Goal: Information Seeking & Learning: Learn about a topic

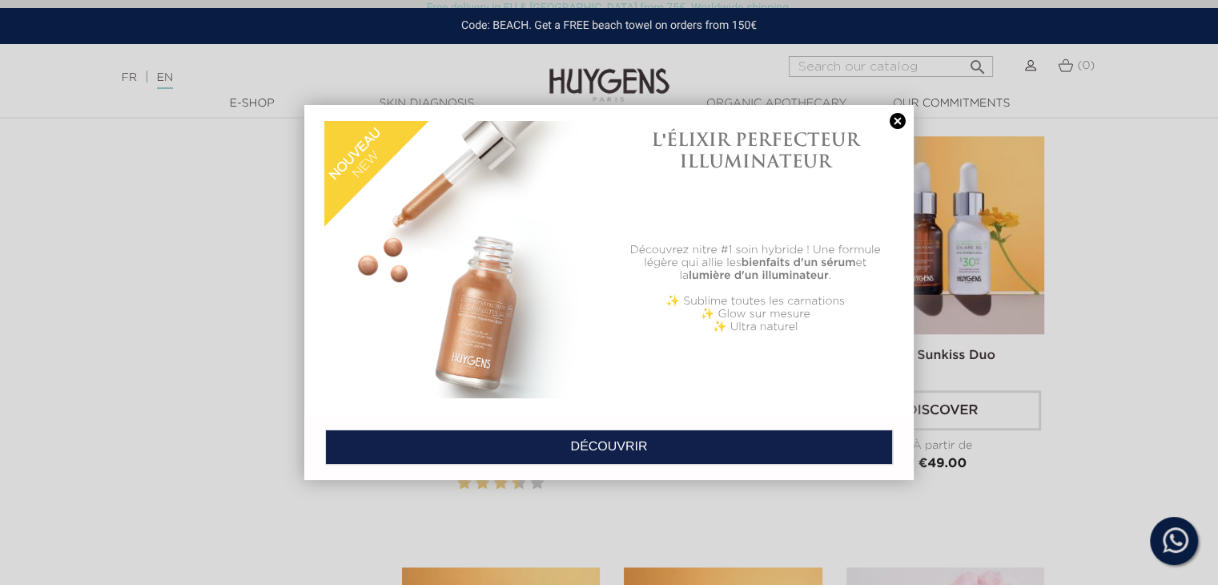
scroll to position [1359, 0]
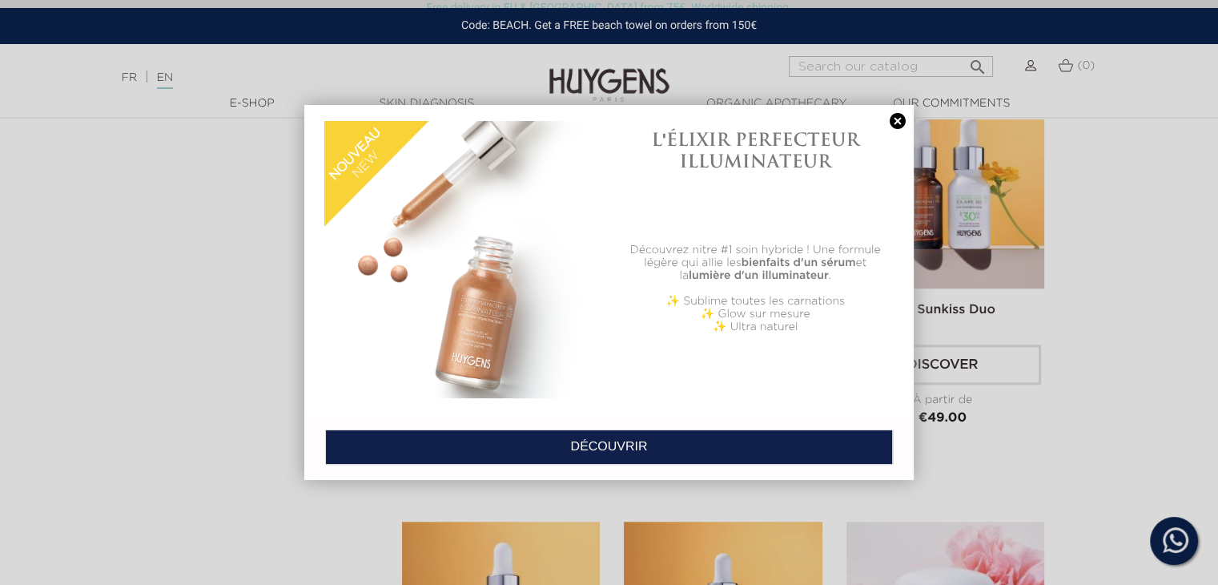
click at [900, 123] on link at bounding box center [898, 121] width 22 height 17
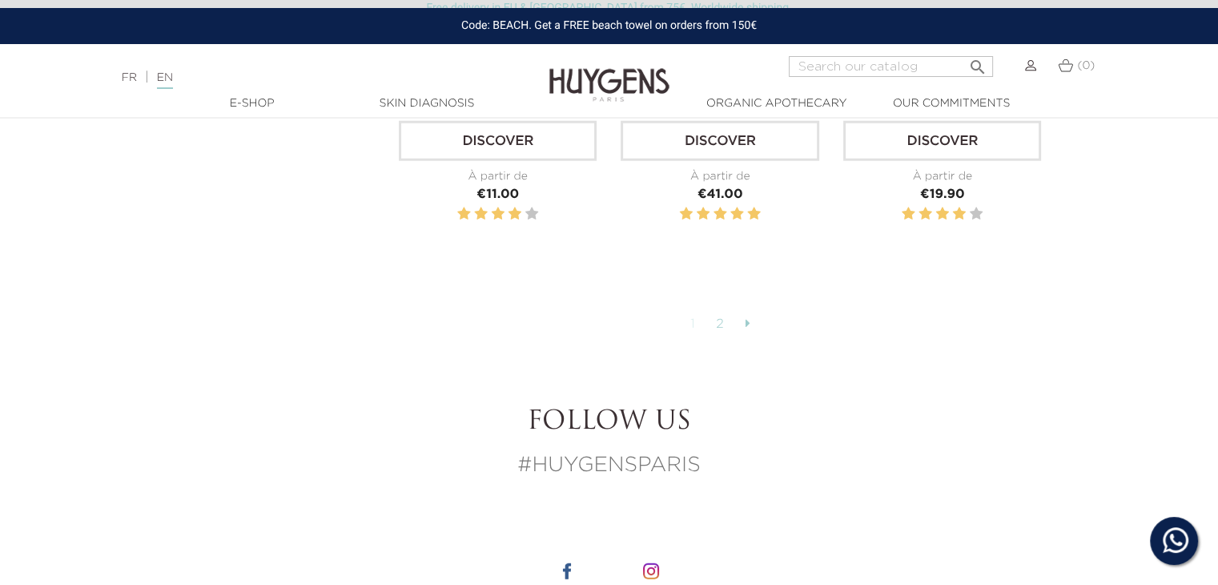
scroll to position [4120, 0]
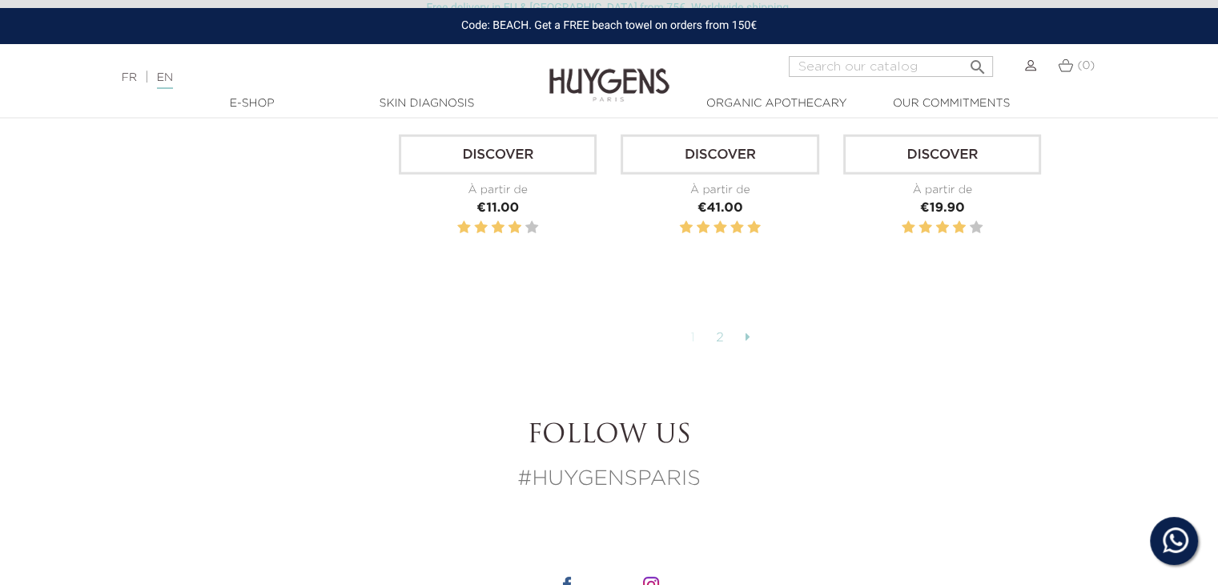
click at [718, 326] on link "2" at bounding box center [720, 337] width 25 height 27
click at [745, 330] on icon at bounding box center [747, 336] width 5 height 13
click at [714, 328] on link "2" at bounding box center [720, 337] width 25 height 27
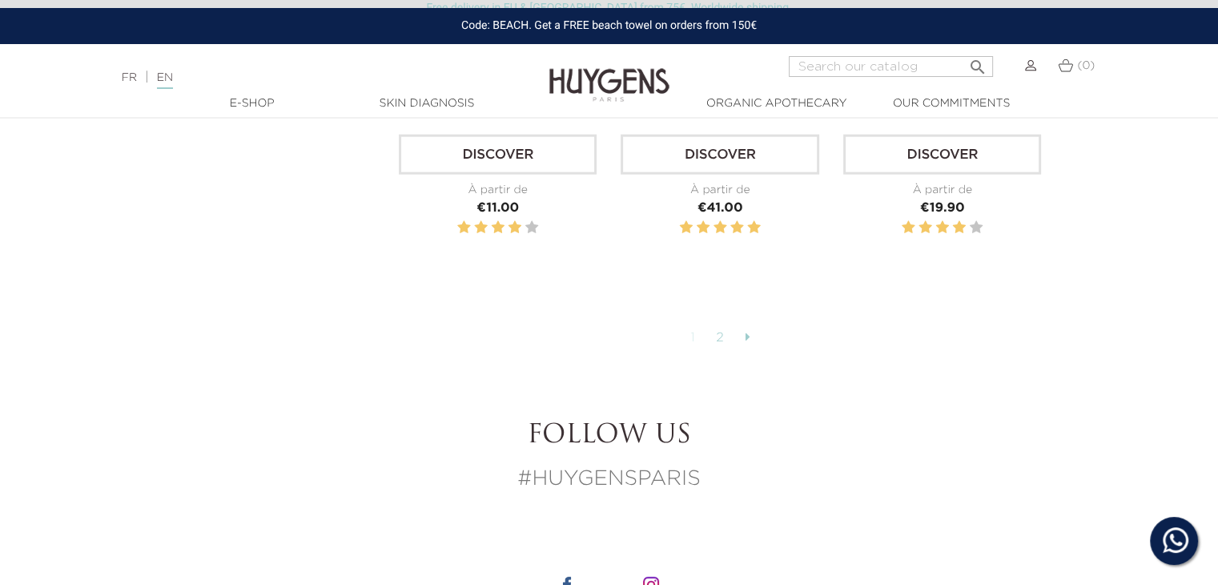
click at [714, 328] on link "2" at bounding box center [720, 337] width 25 height 27
click at [694, 328] on link "1" at bounding box center [693, 337] width 22 height 27
click at [715, 328] on link "2" at bounding box center [720, 337] width 25 height 27
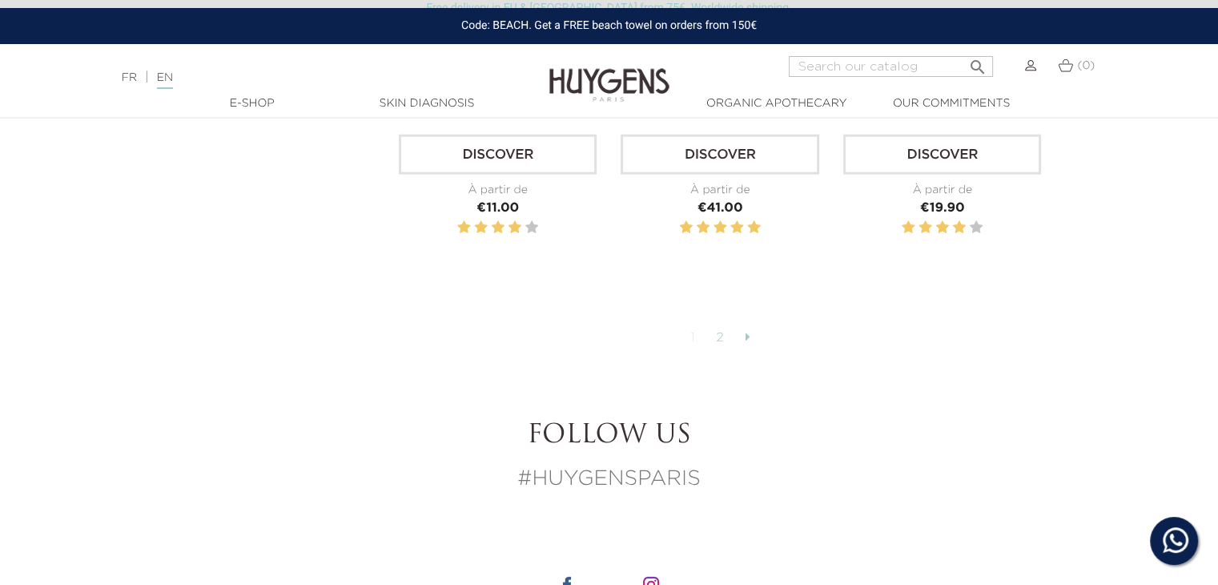
click at [744, 328] on link at bounding box center [747, 337] width 21 height 27
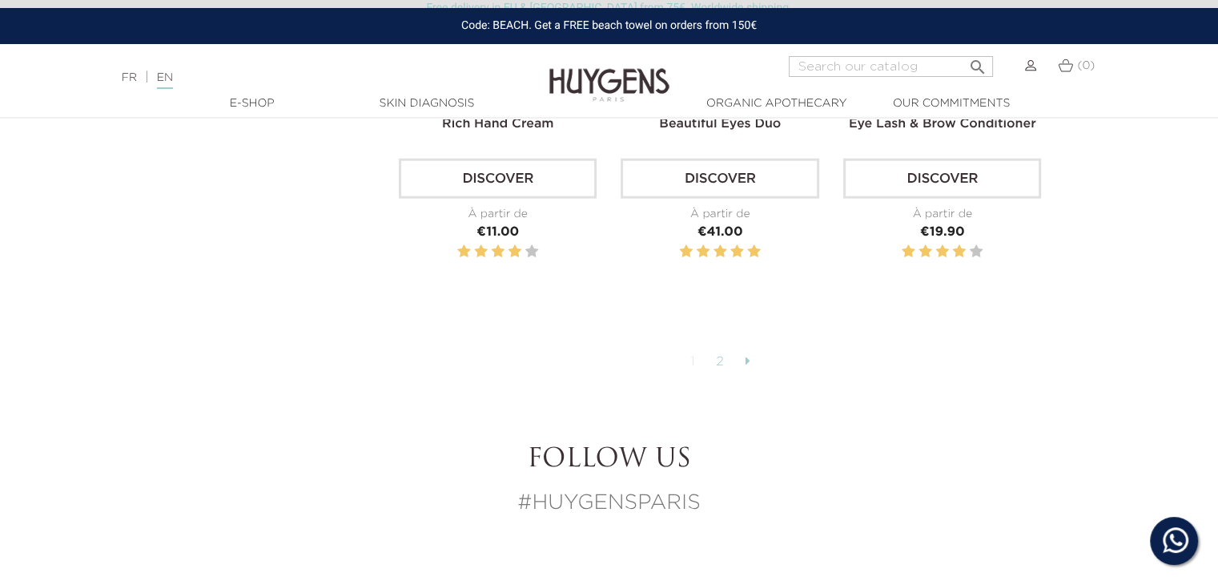
scroll to position [4143, 0]
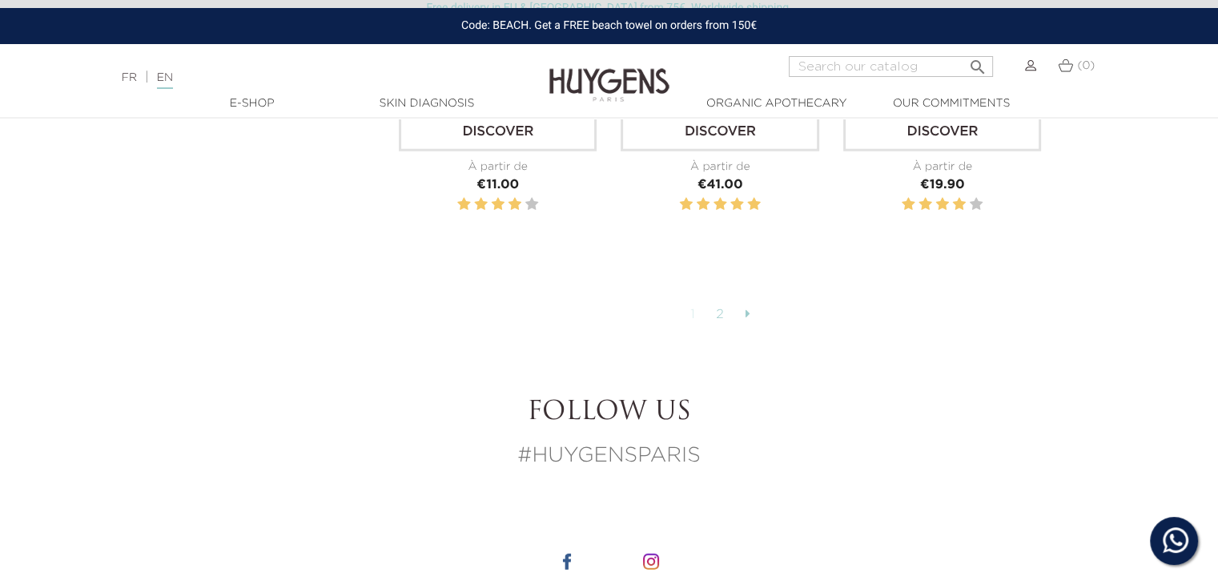
click at [695, 301] on link "1" at bounding box center [693, 314] width 22 height 27
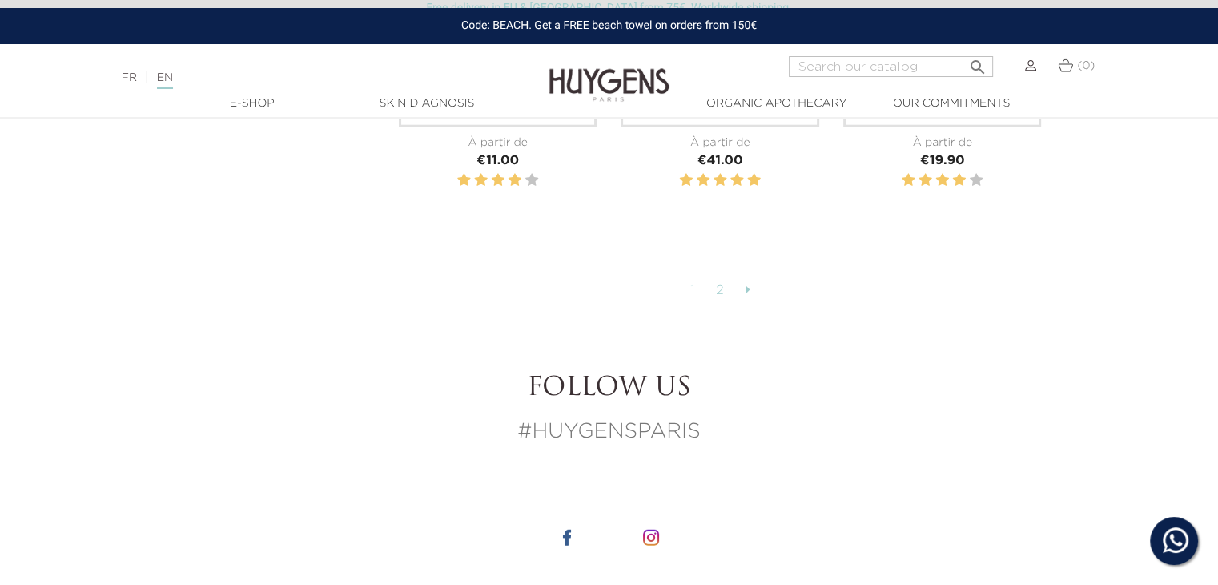
scroll to position [4146, 0]
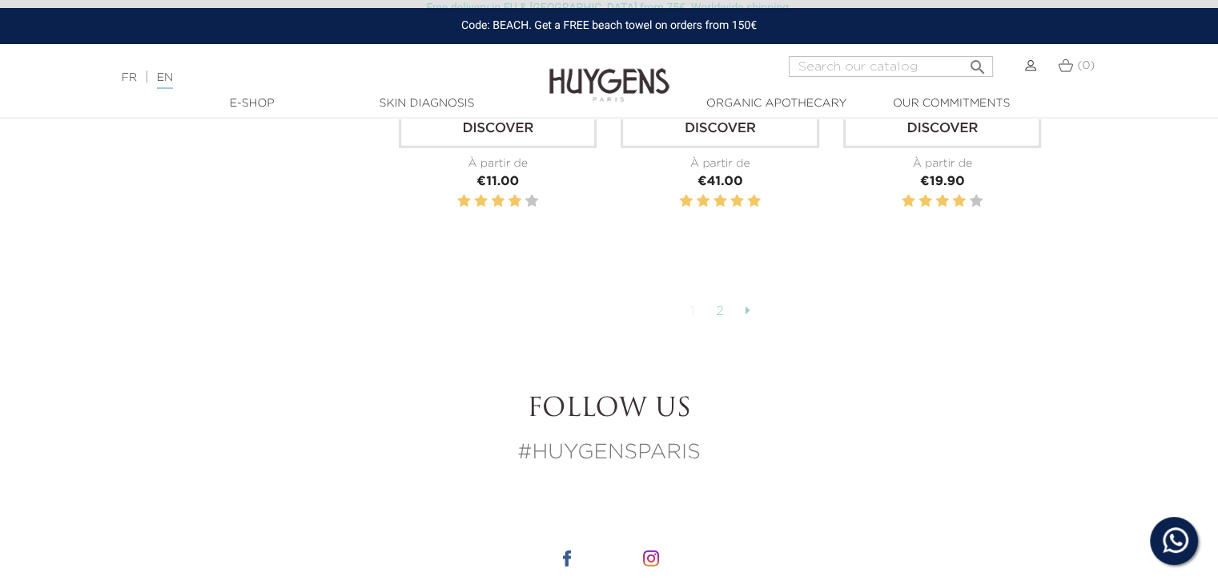
click at [691, 304] on link "1" at bounding box center [693, 311] width 22 height 27
click at [719, 304] on link "2" at bounding box center [720, 311] width 25 height 27
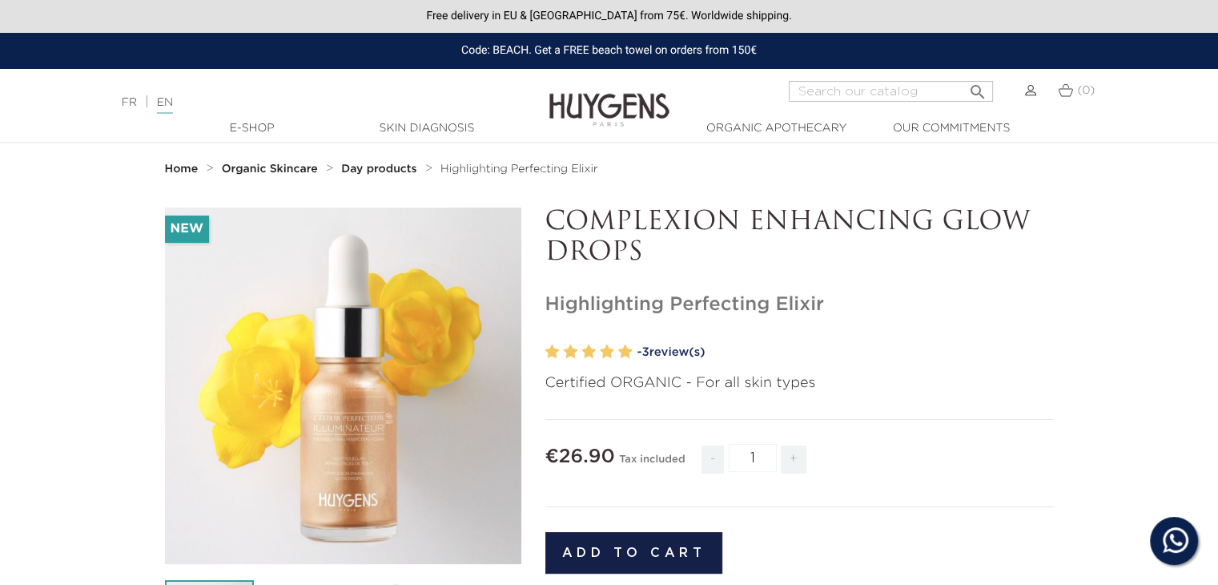
click at [553, 219] on p "COMPLEXION ENHANCING GLOW DROPS" at bounding box center [799, 238] width 509 height 62
drag, startPoint x: 553, startPoint y: 219, endPoint x: 618, endPoint y: 257, distance: 75.7
click at [618, 257] on p "COMPLEXION ENHANCING GLOW DROPS" at bounding box center [799, 238] width 509 height 62
copy p "COMPLEXION ENHANCING GLOW DROPS"
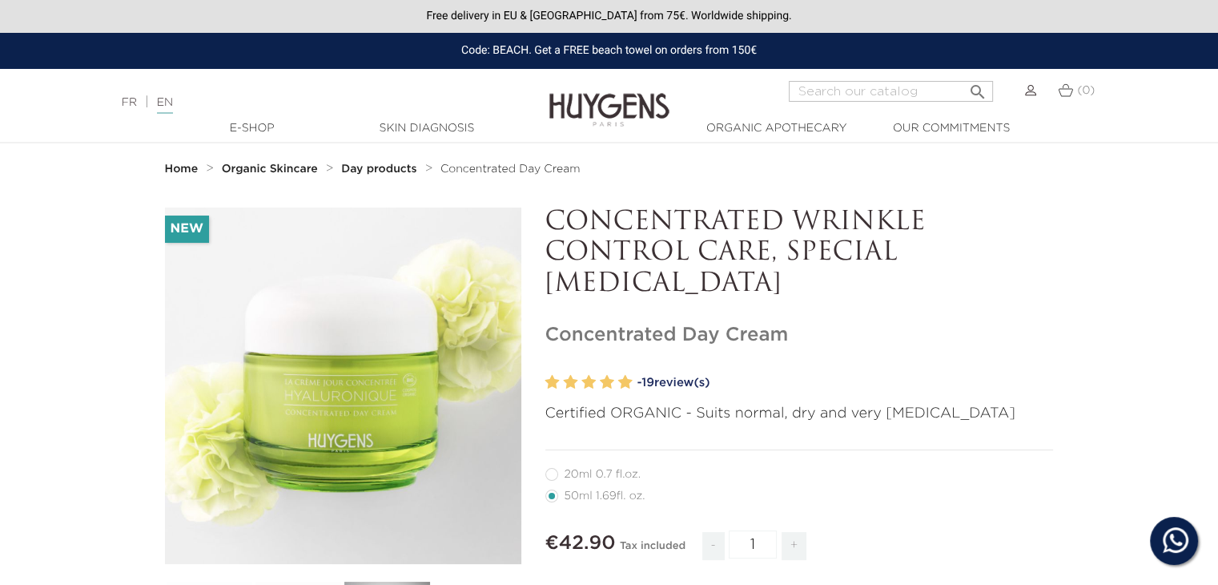
click at [558, 228] on p "CONCENTRATED WRINKLE CONTROL CARE, SPECIAL FOR DRY SKIN" at bounding box center [799, 253] width 509 height 92
drag, startPoint x: 558, startPoint y: 228, endPoint x: 622, endPoint y: 284, distance: 85.1
click at [622, 284] on p "CONCENTRATED WRINKLE CONTROL CARE, SPECIAL FOR DRY SKIN" at bounding box center [799, 253] width 509 height 92
copy div "CONCENTRATED WRINKLE CONTROL CARE, SPECIAL FOR DRY SKIN"
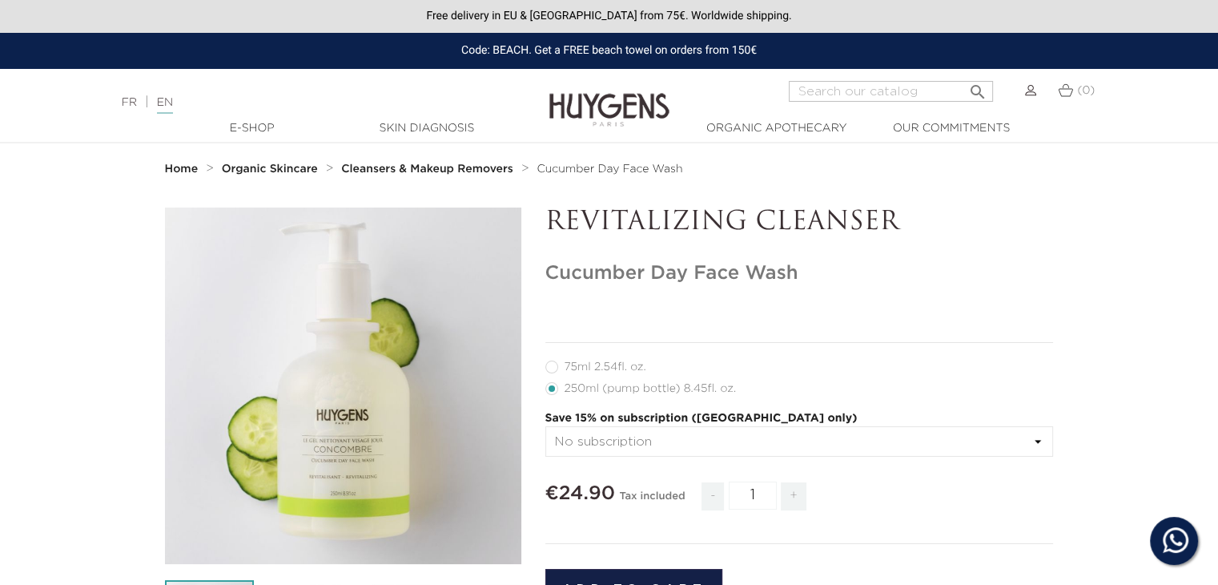
click at [575, 215] on p "REVITALIZING CLEANSER" at bounding box center [799, 222] width 509 height 30
click at [570, 235] on p "REVITALIZING CLEANSER" at bounding box center [799, 222] width 509 height 30
drag, startPoint x: 570, startPoint y: 235, endPoint x: 794, endPoint y: 235, distance: 223.5
click at [794, 235] on p "REVITALIZING CLEANSER" at bounding box center [799, 222] width 509 height 30
copy p "REVITALIZING CLEANSER"
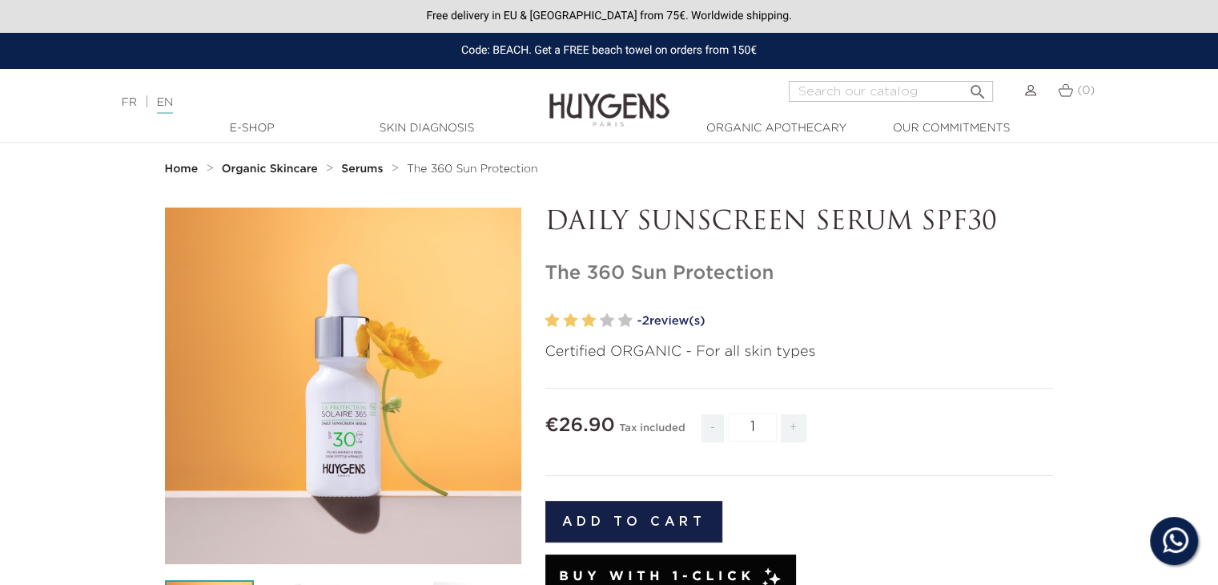
click at [572, 230] on p "DAILY SUNSCREEN SERUM SPF30" at bounding box center [799, 222] width 509 height 30
drag, startPoint x: 572, startPoint y: 230, endPoint x: 973, endPoint y: 227, distance: 401.3
click at [973, 227] on p "DAILY SUNSCREEN SERUM SPF30" at bounding box center [799, 222] width 509 height 30
copy p "DAILY SUNSCREEN SERUM SPF30"
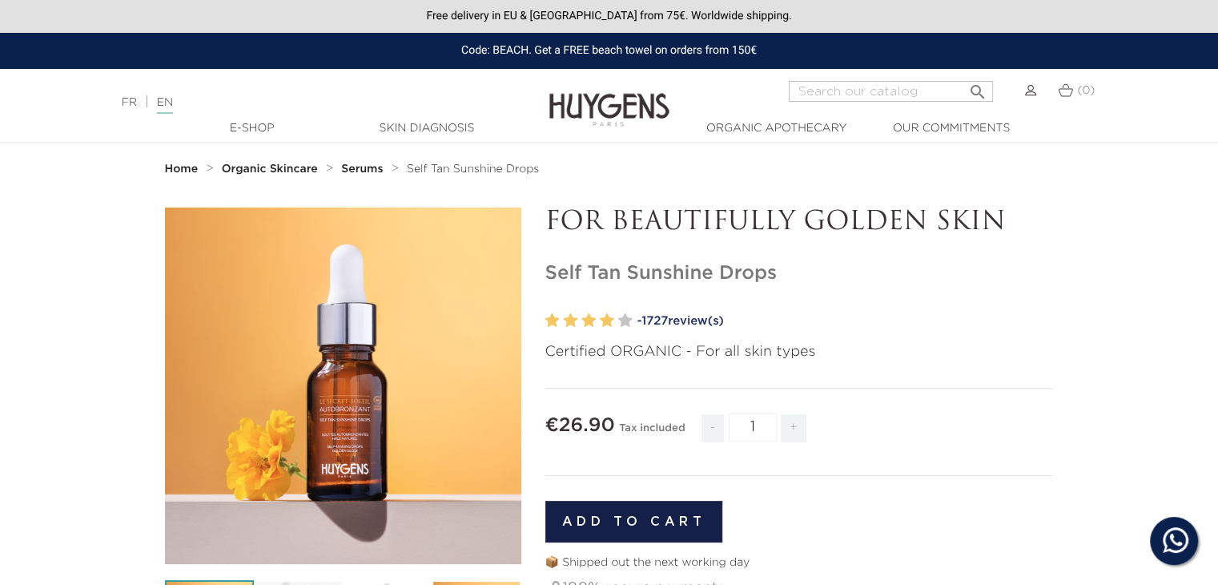
click at [569, 217] on p "FOR BEAUTIFULLY GOLDEN SKIN" at bounding box center [799, 222] width 509 height 30
drag, startPoint x: 569, startPoint y: 217, endPoint x: 972, endPoint y: 225, distance: 403.8
click at [972, 225] on p "FOR BEAUTIFULLY GOLDEN SKIN" at bounding box center [799, 222] width 509 height 30
copy p "FOR BEAUTIFULLY GOLDEN SKIN"
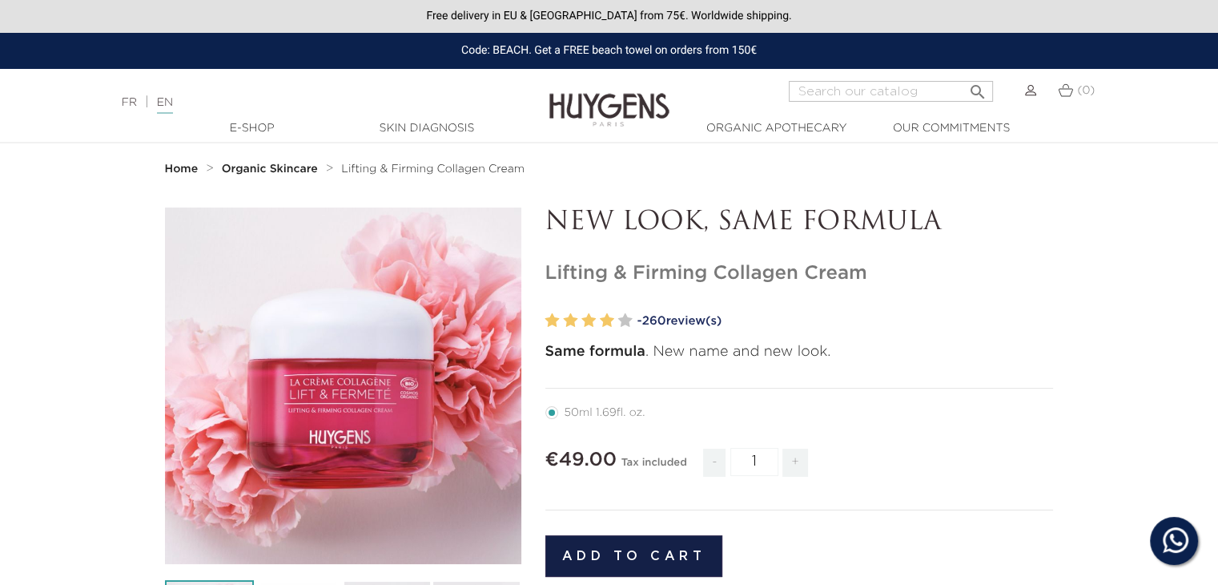
drag, startPoint x: 574, startPoint y: 223, endPoint x: 854, endPoint y: 207, distance: 280.8
click at [854, 207] on p "NEW LOOK, SAME FORMULA" at bounding box center [799, 222] width 509 height 30
drag, startPoint x: 554, startPoint y: 218, endPoint x: 972, endPoint y: 211, distance: 418.2
click at [972, 211] on p "NEW LOOK, SAME FORMULA" at bounding box center [799, 222] width 509 height 30
copy p "NEW LOOK, SAME FORMULA"
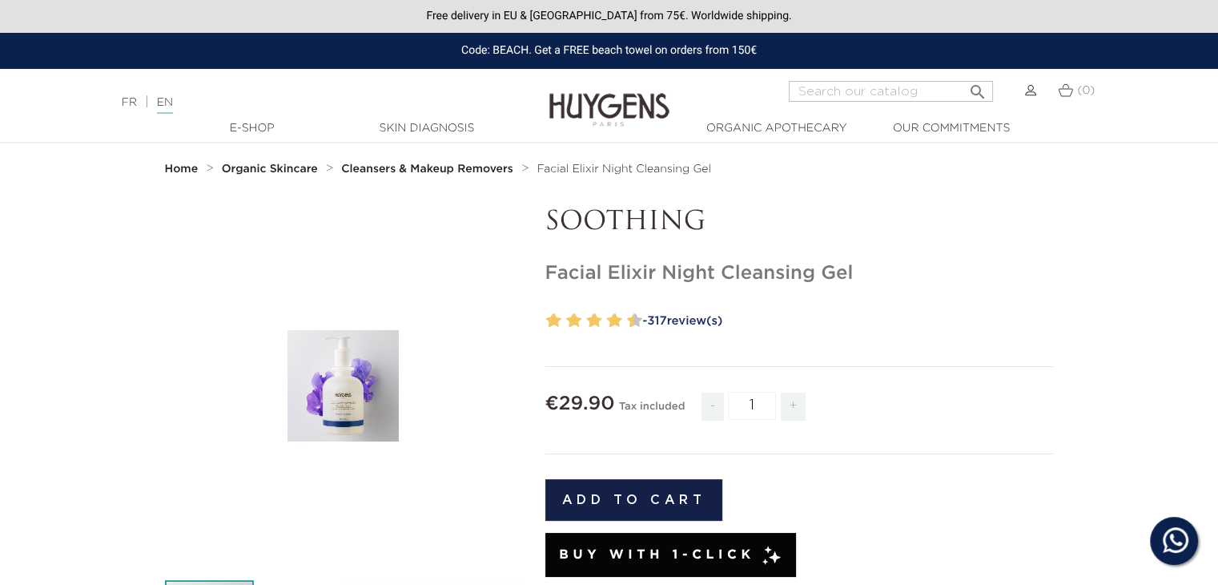
drag, startPoint x: 549, startPoint y: 231, endPoint x: 859, endPoint y: 276, distance: 313.1
click at [859, 276] on div "SOOTHING Facial Elixir Night Cleansing Gel" at bounding box center [799, 566] width 533 height 718
copy div "SOOTHING Facial Elixir Night Cleansing Gel"
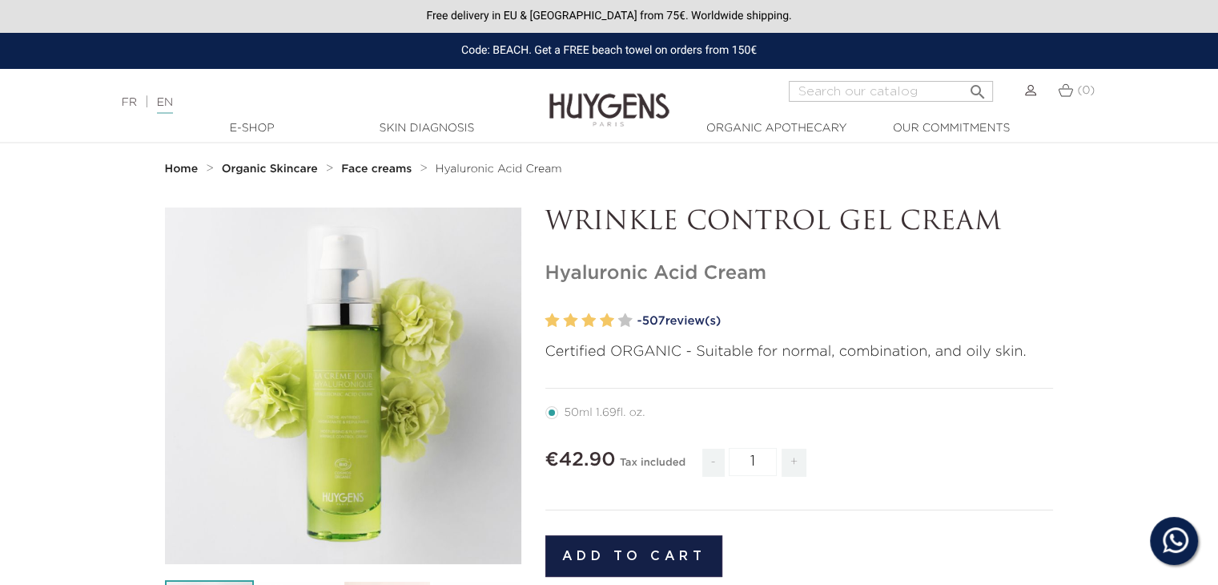
click at [575, 224] on p "WRINKLE CONTROL GEL CREAM" at bounding box center [799, 222] width 509 height 30
drag, startPoint x: 575, startPoint y: 224, endPoint x: 932, endPoint y: 222, distance: 356.5
click at [932, 222] on p "WRINKLE CONTROL GEL CREAM" at bounding box center [799, 222] width 509 height 30
copy p "WRINKLE CONTROL GEL CREAM"
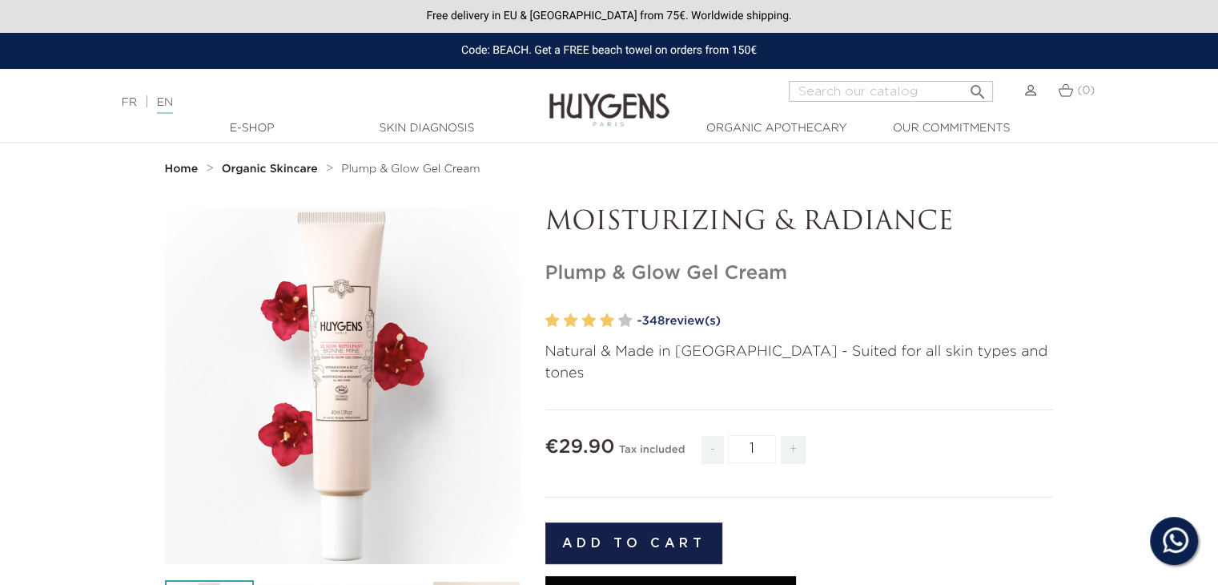
click at [569, 219] on p "MOISTURIZING & RADIANCE" at bounding box center [799, 222] width 509 height 30
drag, startPoint x: 569, startPoint y: 219, endPoint x: 885, endPoint y: 242, distance: 317.2
copy div "MOISTURIZING & RADIANCE Plump & Glow Gel Cream"
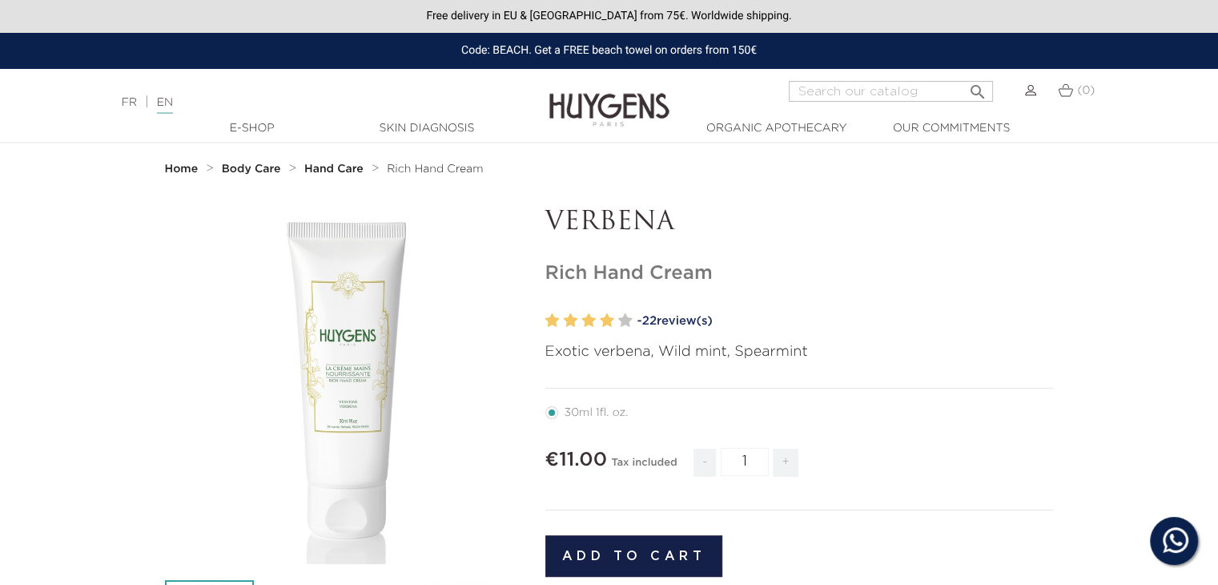
click at [558, 220] on p "VERBENA" at bounding box center [799, 222] width 509 height 30
drag, startPoint x: 558, startPoint y: 220, endPoint x: 690, endPoint y: 268, distance: 141.1
click at [690, 268] on div "VERBENA Rich Hand Cream" at bounding box center [799, 572] width 533 height 731
copy div "VERBENA Rich Hand Cream"
